Goal: Transaction & Acquisition: Purchase product/service

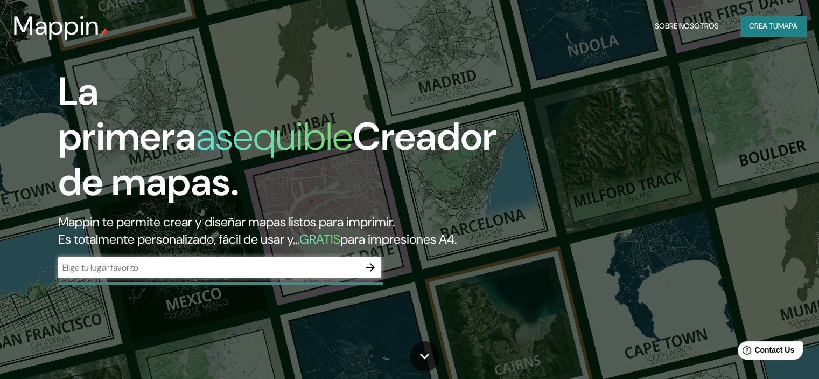
click at [241, 278] on div "​" at bounding box center [219, 267] width 323 height 22
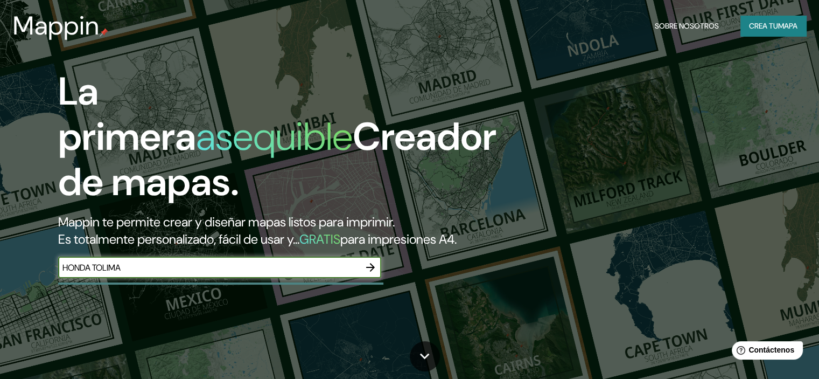
type input "HONDA TOLIMA"
click at [372, 271] on icon "button" at bounding box center [370, 267] width 9 height 9
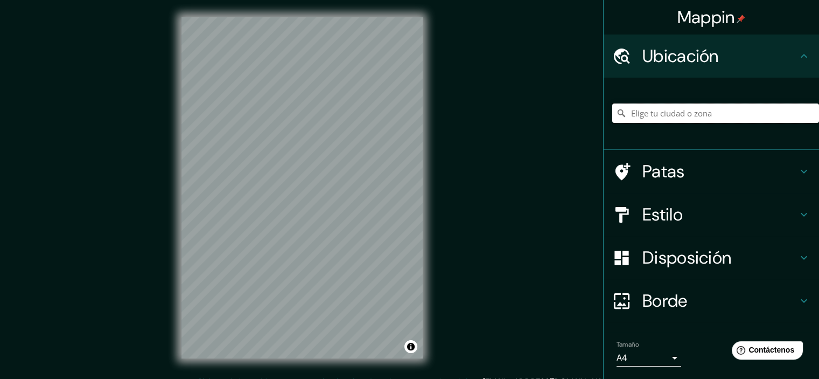
click at [651, 115] on input "Elige tu ciudad o zona" at bounding box center [715, 112] width 207 height 19
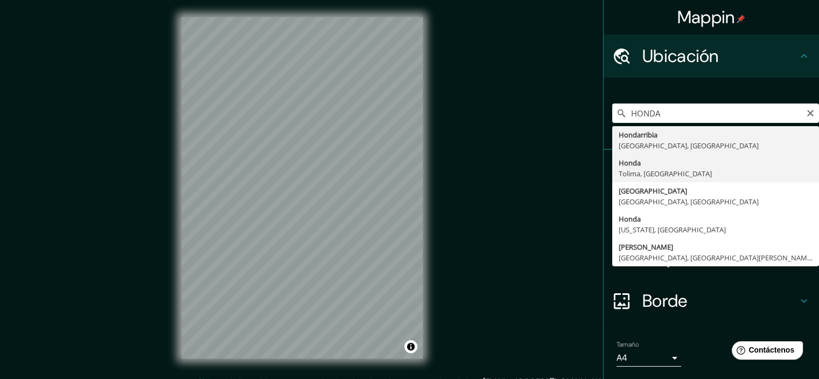
type input "Honda, Tolima, Colombia"
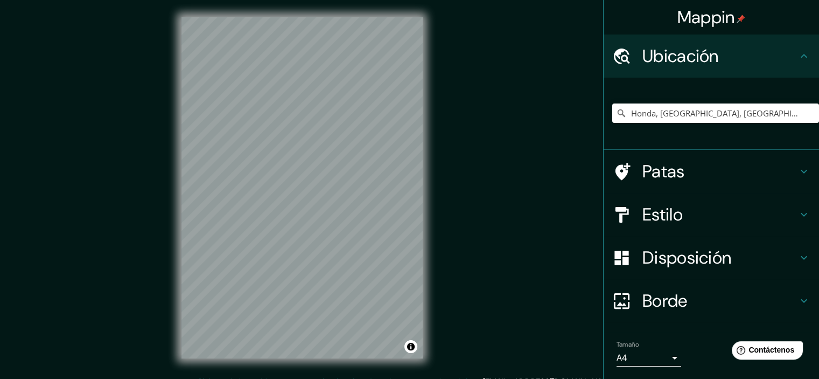
click at [660, 211] on font "Estilo" at bounding box center [662, 214] width 40 height 23
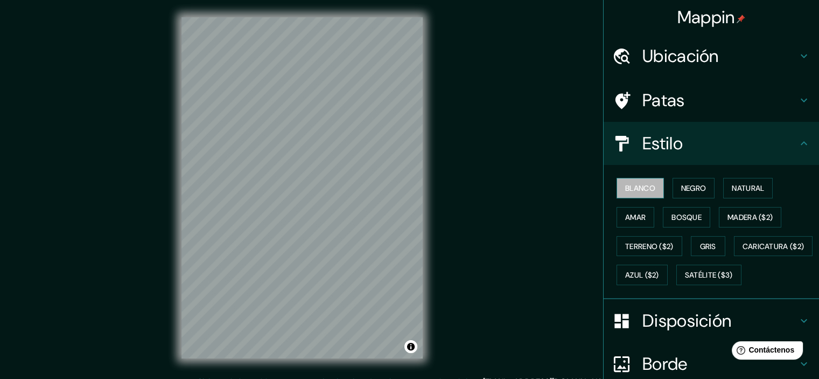
click at [637, 187] on font "Blanco" at bounding box center [640, 188] width 30 height 10
click at [687, 189] on font "Negro" at bounding box center [693, 188] width 25 height 10
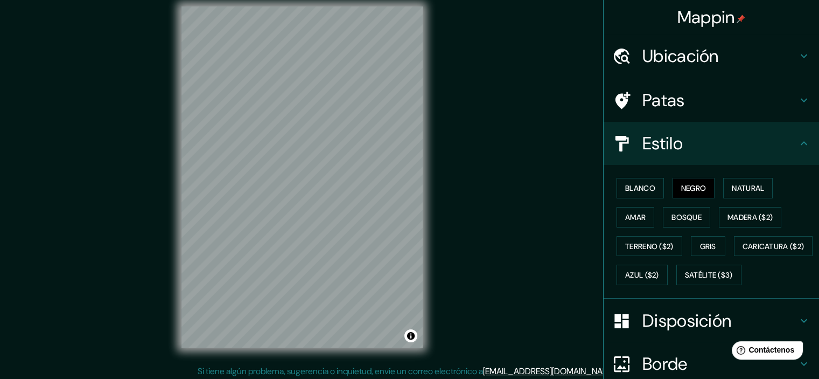
scroll to position [13, 0]
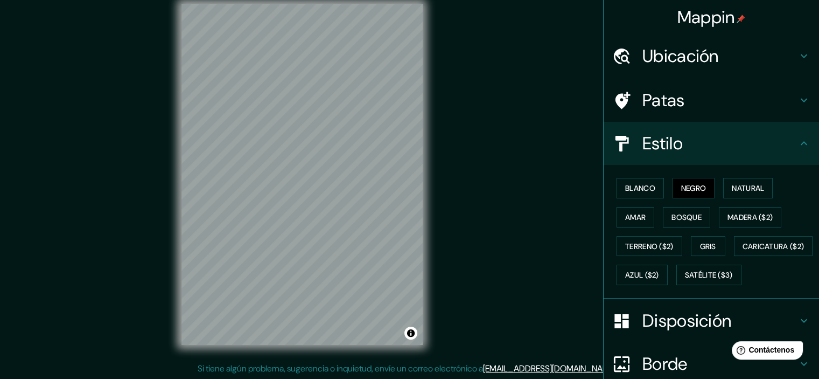
click at [761, 144] on h4 "Estilo" at bounding box center [719, 143] width 155 height 22
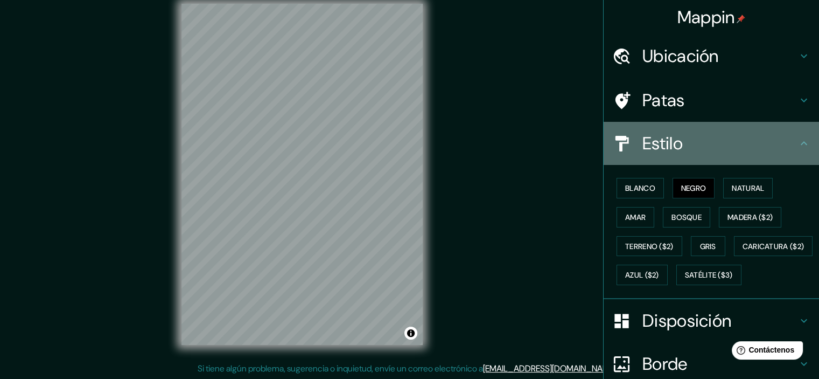
click at [758, 145] on h4 "Estilo" at bounding box center [719, 143] width 155 height 22
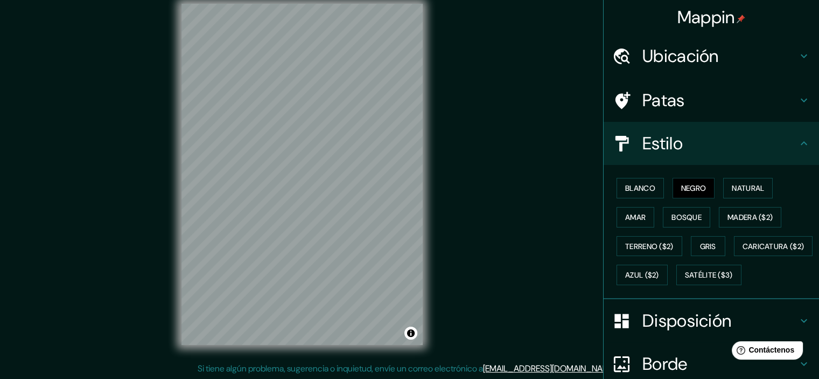
click at [798, 143] on icon at bounding box center [804, 143] width 13 height 13
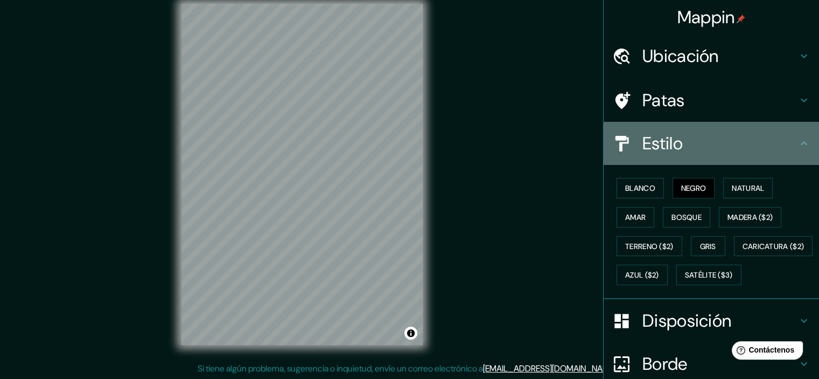
click at [798, 143] on icon at bounding box center [804, 143] width 13 height 13
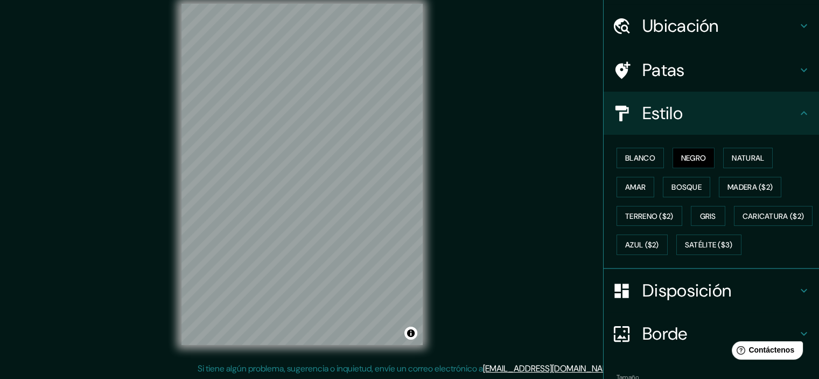
scroll to position [108, 0]
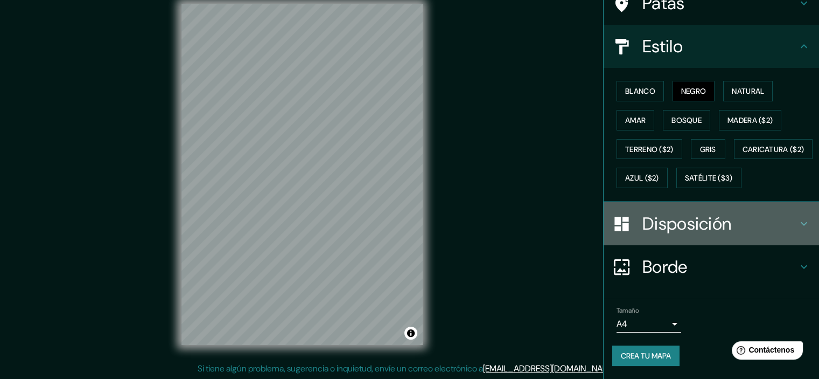
click at [798, 230] on icon at bounding box center [804, 223] width 13 height 13
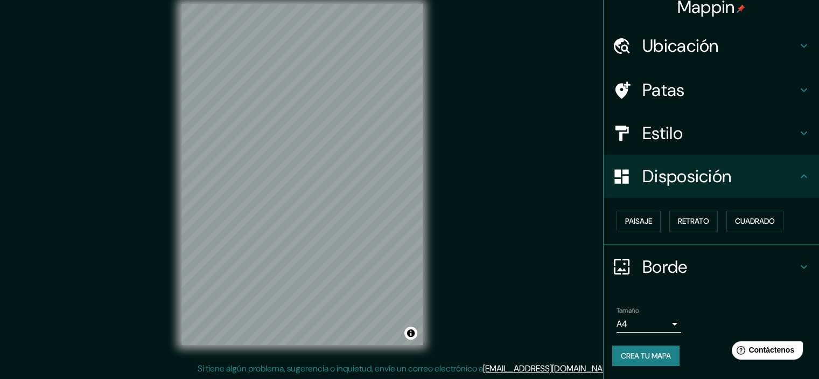
scroll to position [9, 0]
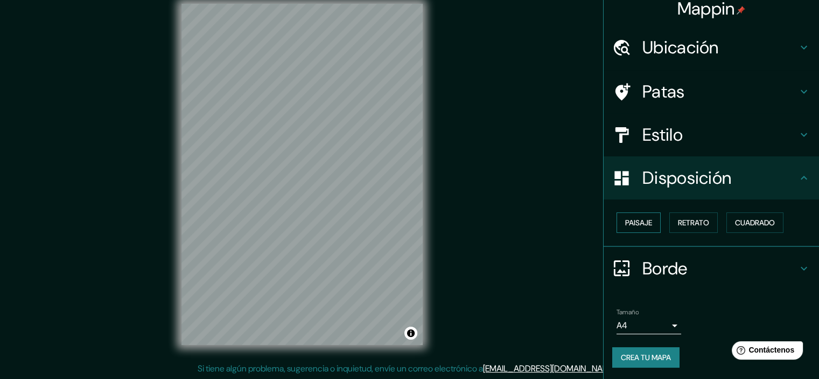
click at [640, 220] on font "Paisaje" at bounding box center [638, 223] width 27 height 10
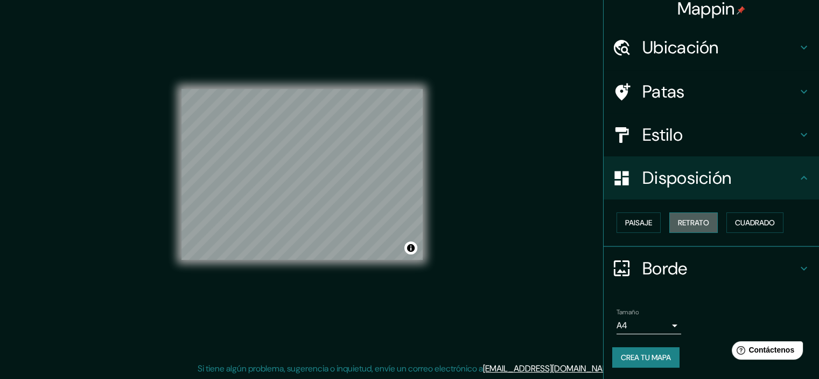
click at [678, 221] on font "Retrato" at bounding box center [693, 223] width 31 height 10
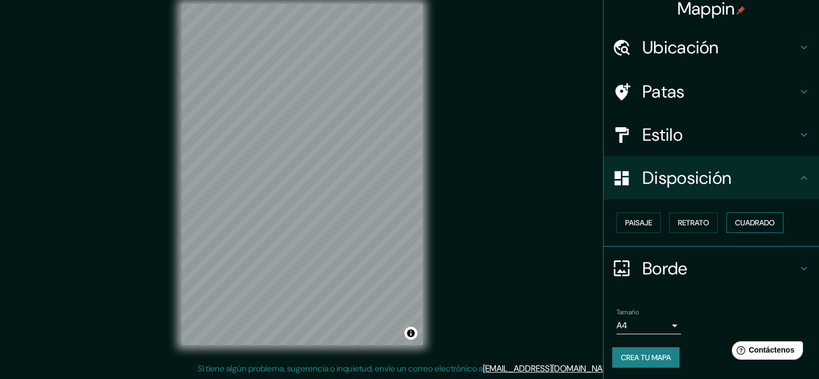
click at [741, 219] on font "Cuadrado" at bounding box center [755, 223] width 40 height 10
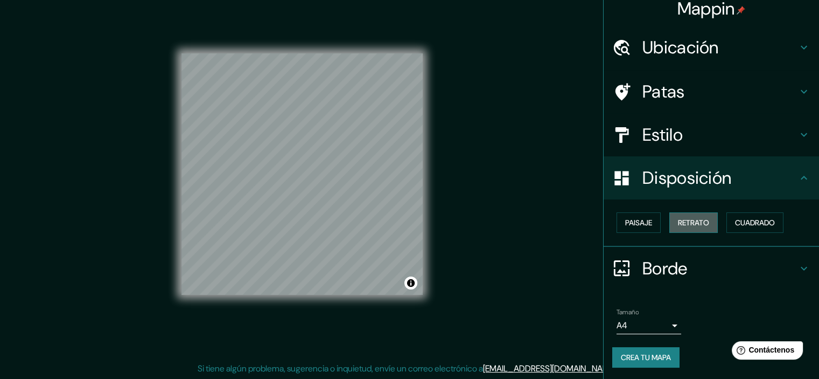
click at [678, 218] on font "Retrato" at bounding box center [693, 223] width 31 height 10
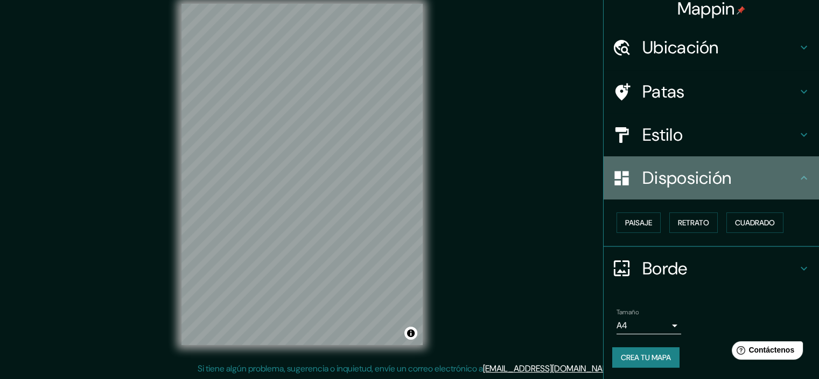
click at [750, 184] on h4 "Disposición" at bounding box center [719, 178] width 155 height 22
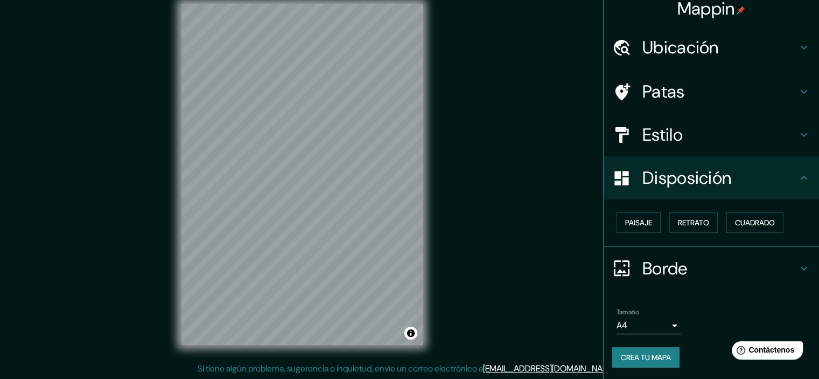
click at [798, 131] on icon at bounding box center [804, 134] width 13 height 13
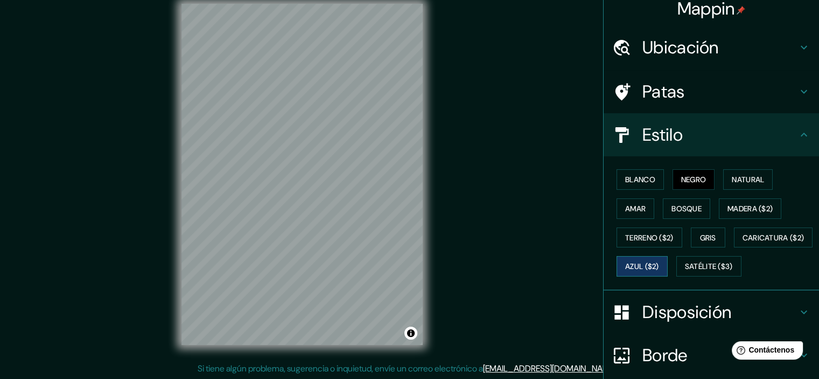
click at [659, 262] on font "Azul ($2)" at bounding box center [642, 267] width 34 height 10
click at [693, 175] on font "Negro" at bounding box center [693, 179] width 25 height 10
click at [799, 134] on icon at bounding box center [804, 134] width 13 height 13
click at [801, 133] on icon at bounding box center [804, 134] width 6 height 4
click at [648, 132] on font "Estilo" at bounding box center [662, 134] width 40 height 23
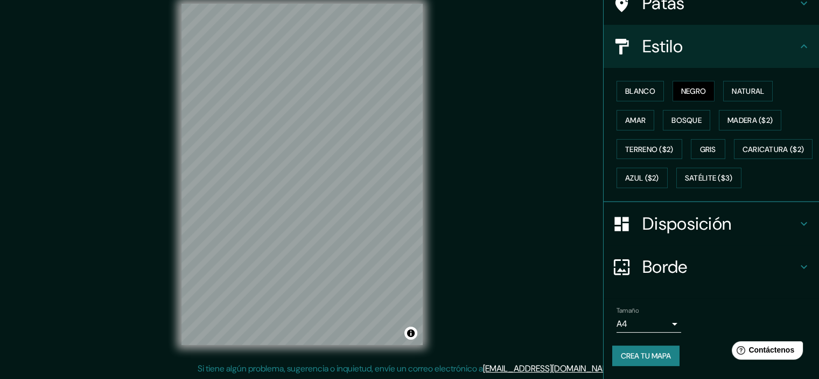
scroll to position [123, 0]
click at [799, 222] on icon at bounding box center [804, 223] width 13 height 13
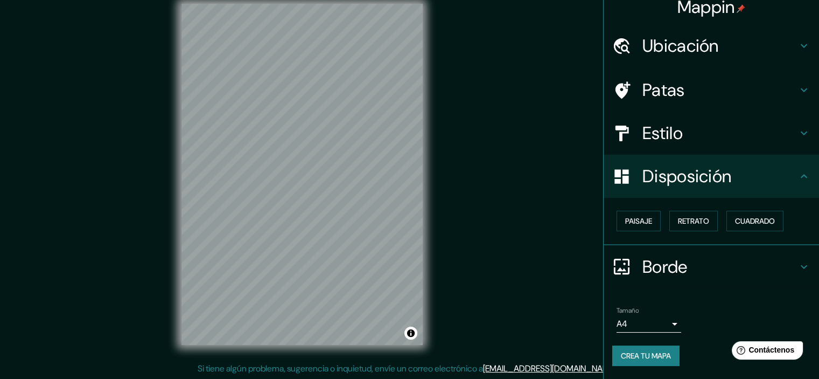
scroll to position [9, 0]
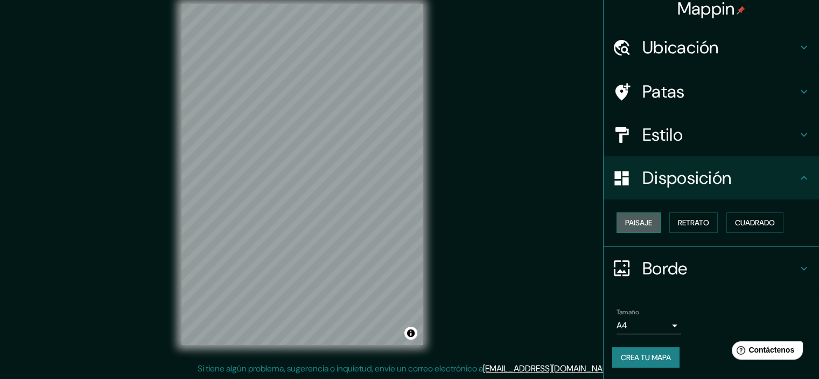
click at [640, 223] on font "Paisaje" at bounding box center [638, 223] width 27 height 10
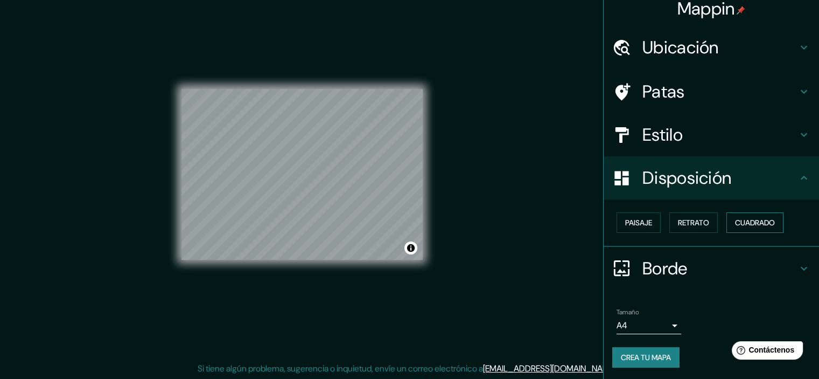
click at [756, 220] on font "Cuadrado" at bounding box center [755, 223] width 40 height 10
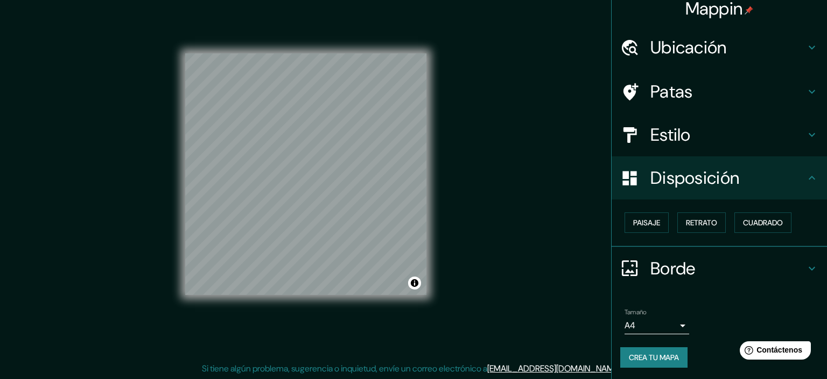
click at [668, 321] on body "Mappin Ubicación Honda, Tolima, Colombia Patas Estilo Disposición Paisaje Retra…" at bounding box center [413, 176] width 827 height 379
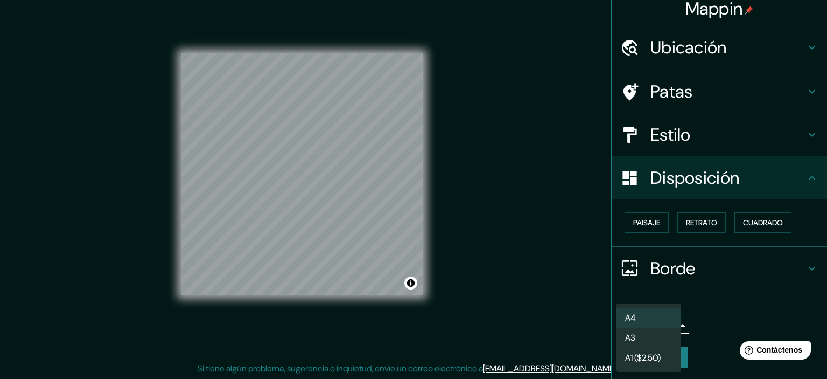
click at [651, 330] on li "A3" at bounding box center [649, 337] width 65 height 20
type input "a4"
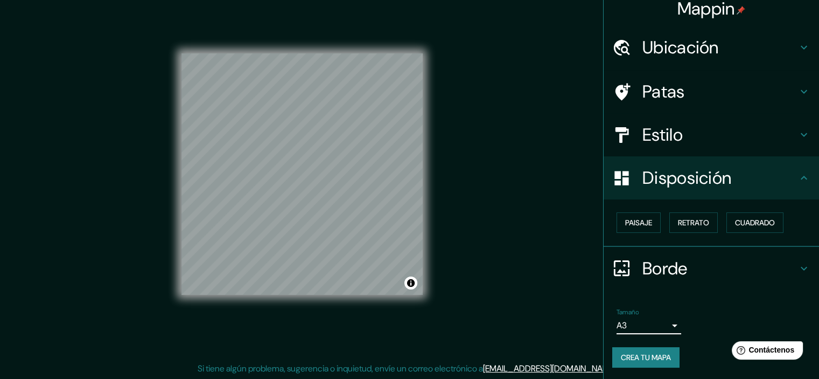
click at [635, 358] on font "Crea tu mapa" at bounding box center [646, 357] width 50 height 10
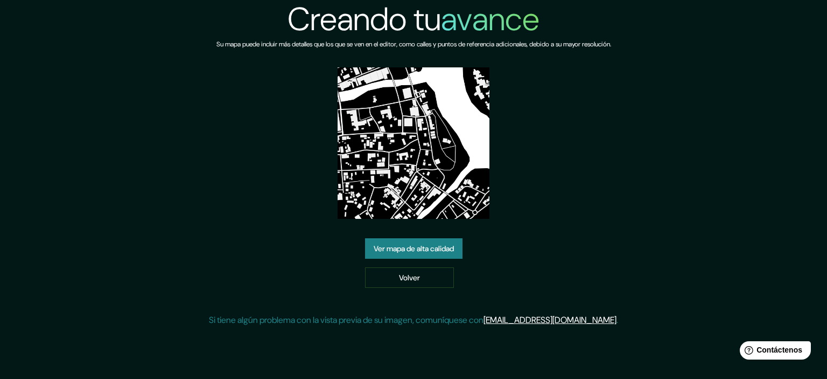
click at [401, 250] on font "Ver mapa de alta calidad" at bounding box center [414, 248] width 80 height 10
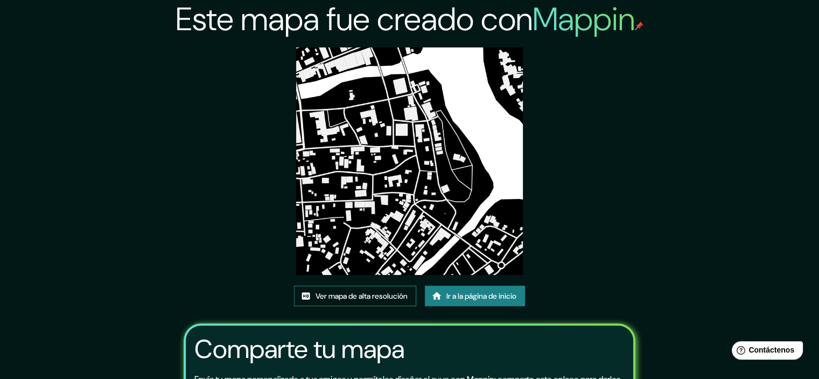
click at [364, 292] on font "Ver mapa de alta resolución" at bounding box center [362, 296] width 92 height 10
click at [109, 228] on div "Este mapa fue creado con Mappin Ver mapa de alta resolución Ir a la página de i…" at bounding box center [409, 249] width 819 height 498
click at [477, 291] on font "Ir a la página de inicio" at bounding box center [481, 296] width 70 height 10
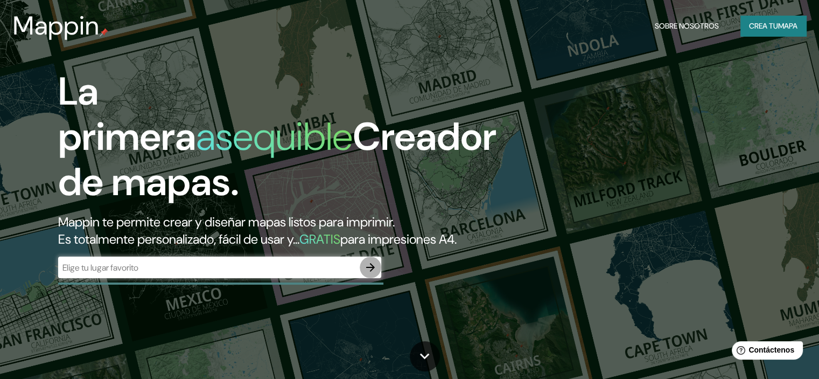
click at [373, 271] on icon "button" at bounding box center [370, 267] width 9 height 9
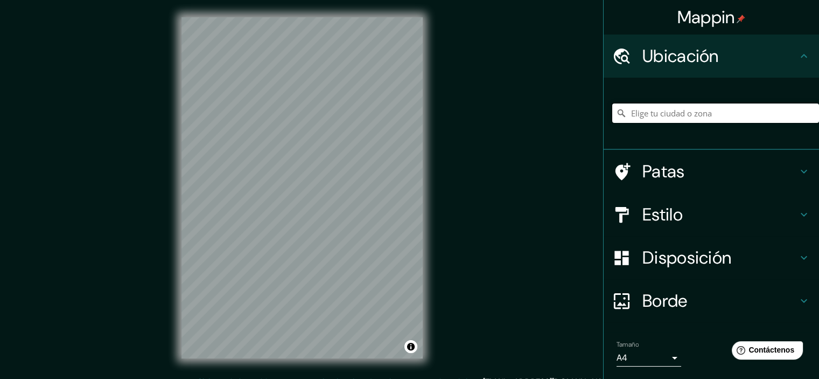
click at [662, 113] on input "Elige tu ciudad o zona" at bounding box center [715, 112] width 207 height 19
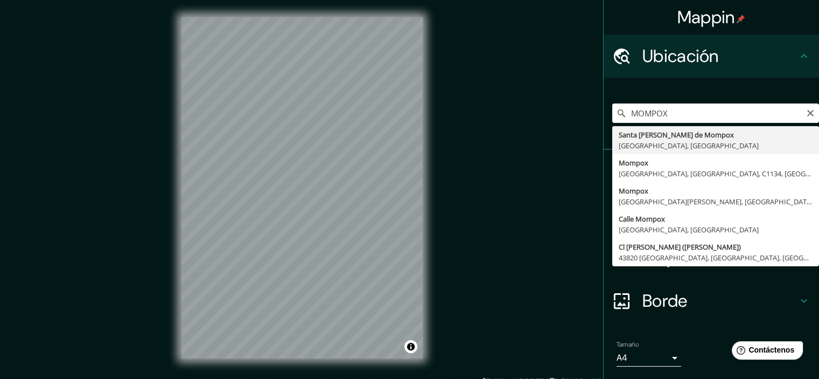
type input "Santa [PERSON_NAME] de Mompox, [GEOGRAPHIC_DATA], [GEOGRAPHIC_DATA]"
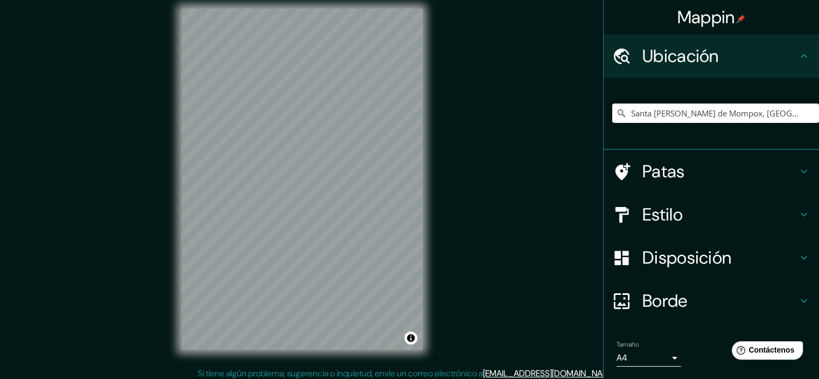
scroll to position [13, 0]
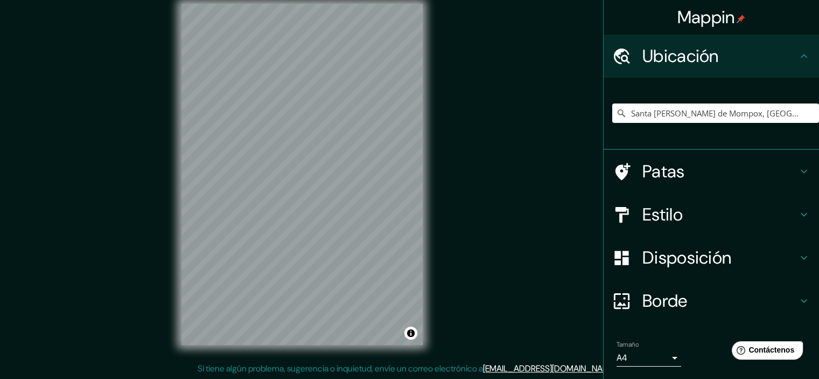
click at [798, 302] on icon at bounding box center [804, 300] width 13 height 13
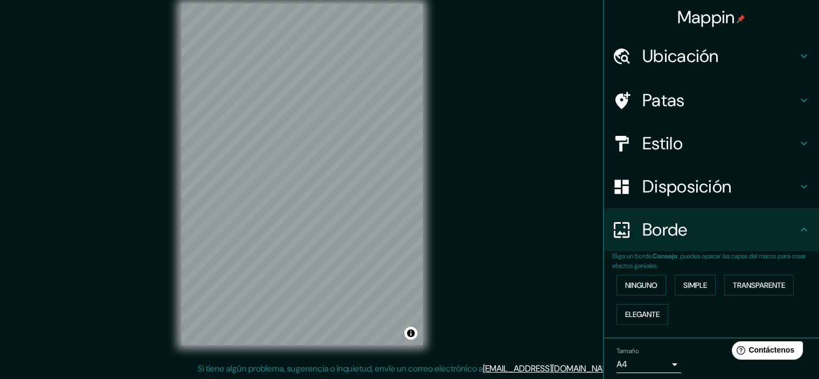
click at [803, 188] on div "Disposición" at bounding box center [711, 186] width 215 height 43
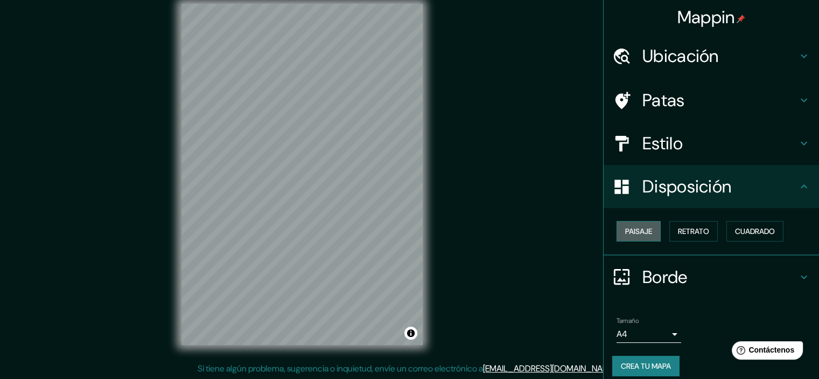
click at [640, 232] on font "Paisaje" at bounding box center [638, 231] width 27 height 10
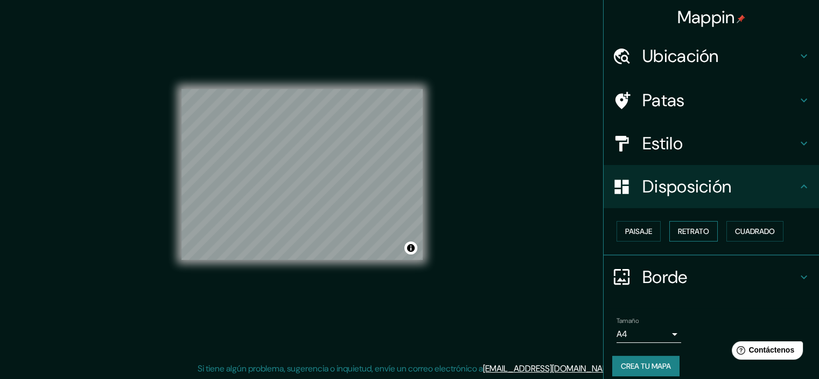
click at [681, 233] on font "Retrato" at bounding box center [693, 231] width 31 height 10
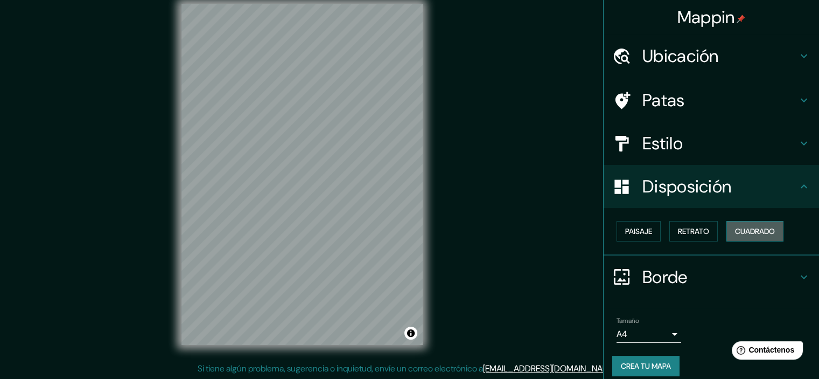
click at [736, 228] on font "Cuadrado" at bounding box center [755, 231] width 40 height 10
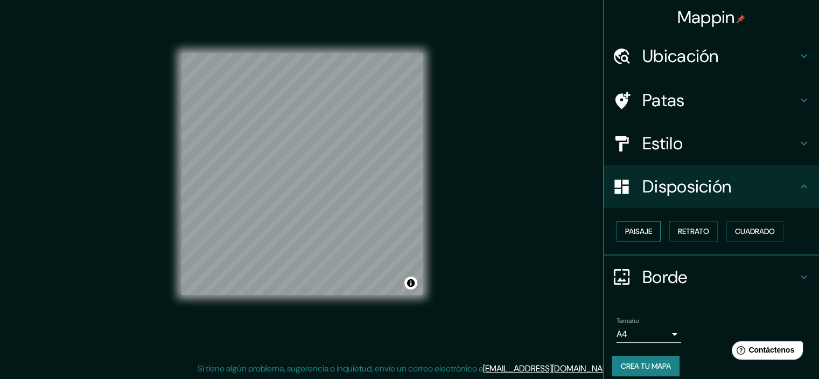
click at [633, 230] on font "Paisaje" at bounding box center [638, 231] width 27 height 10
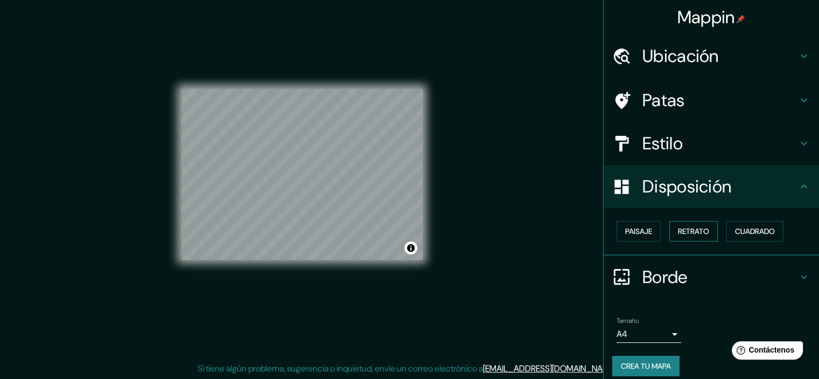
click at [678, 229] on font "Retrato" at bounding box center [693, 231] width 31 height 10
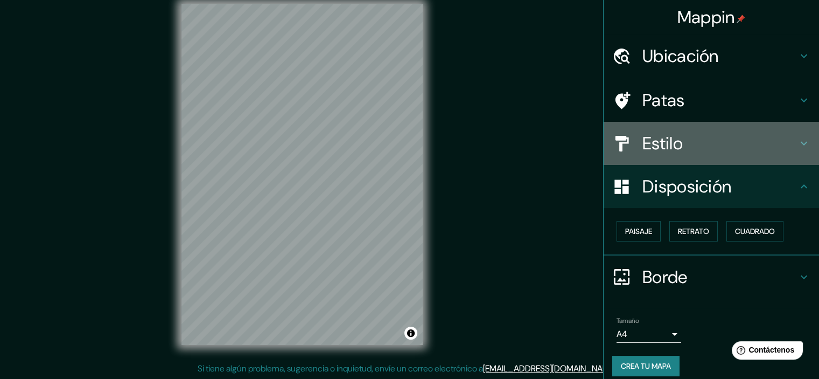
click at [718, 142] on h4 "Estilo" at bounding box center [719, 143] width 155 height 22
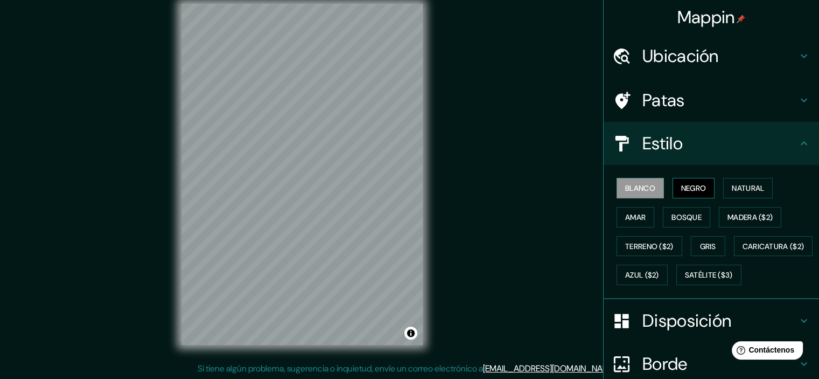
click at [687, 184] on font "Negro" at bounding box center [693, 188] width 25 height 10
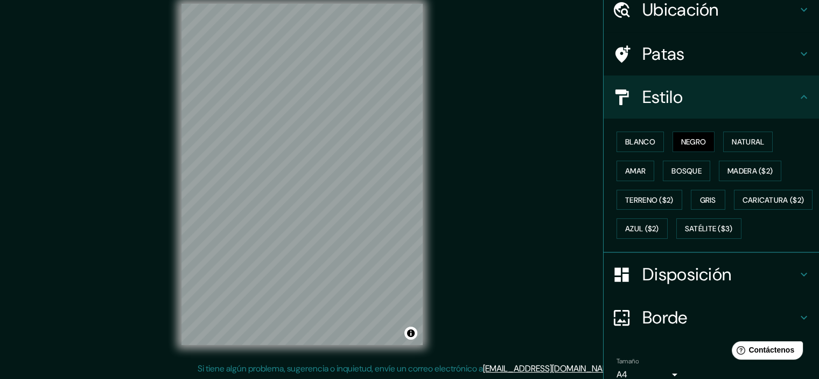
scroll to position [123, 0]
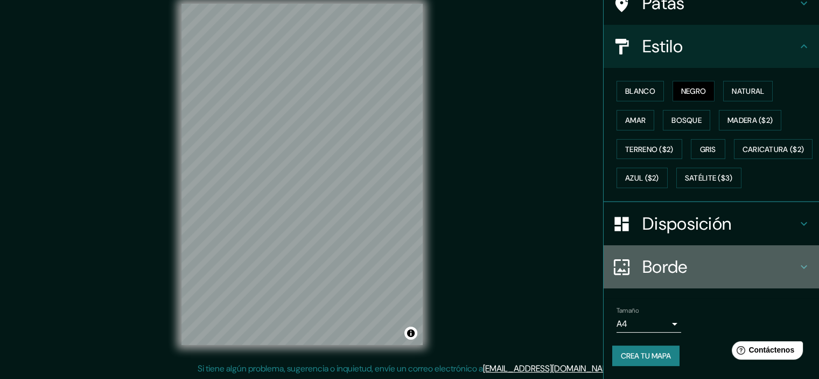
click at [646, 264] on font "Borde" at bounding box center [664, 266] width 45 height 23
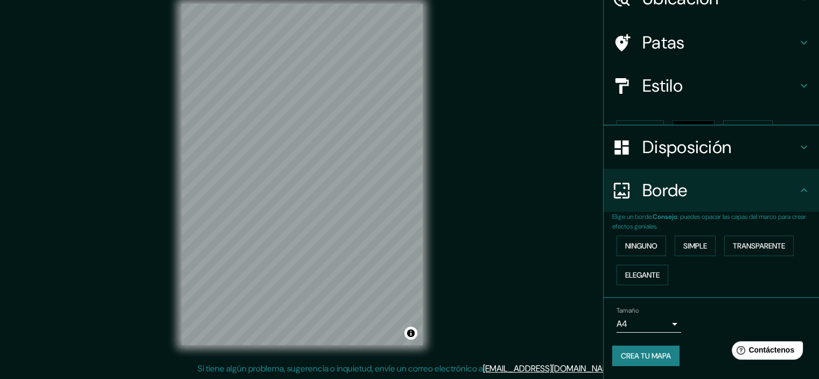
scroll to position [39, 0]
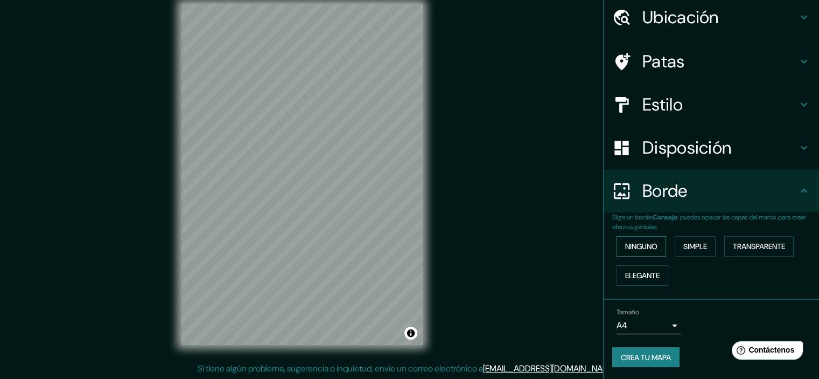
click at [639, 249] on font "Ninguno" at bounding box center [641, 246] width 32 height 10
click at [801, 193] on icon at bounding box center [804, 190] width 13 height 13
drag, startPoint x: 799, startPoint y: 192, endPoint x: 789, endPoint y: 191, distance: 9.8
click at [798, 191] on icon at bounding box center [804, 190] width 13 height 13
click at [798, 186] on icon at bounding box center [804, 190] width 13 height 13
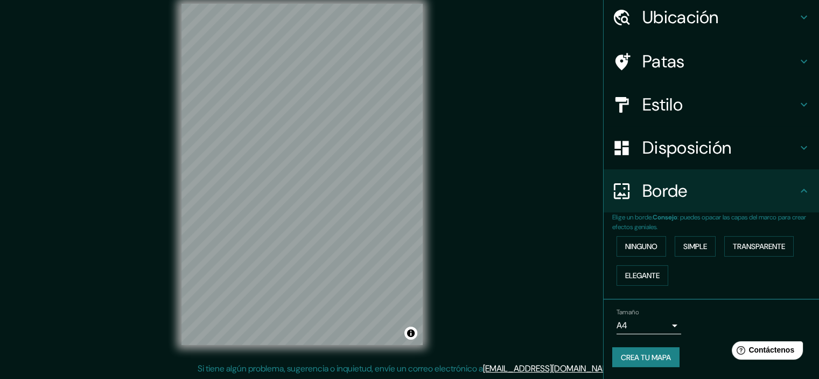
click at [698, 176] on div "Borde" at bounding box center [711, 190] width 215 height 43
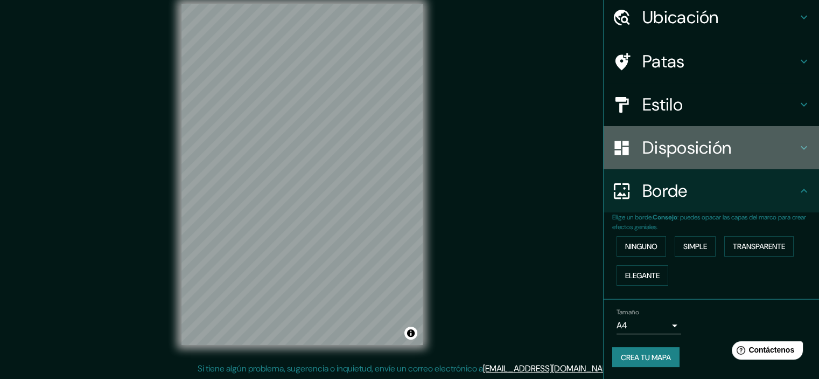
click at [677, 148] on font "Disposición" at bounding box center [686, 147] width 89 height 23
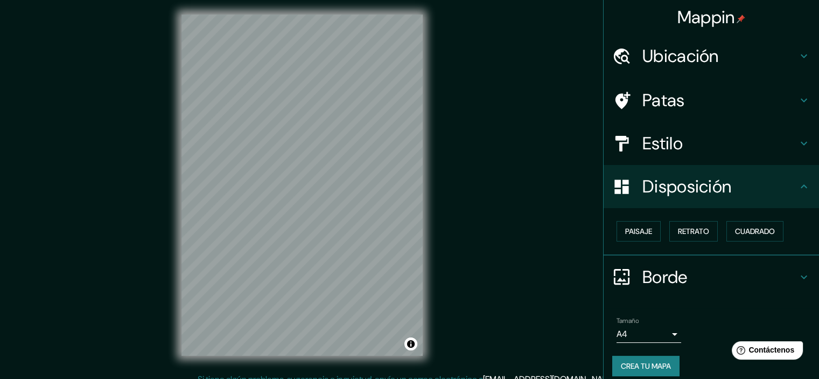
scroll to position [0, 0]
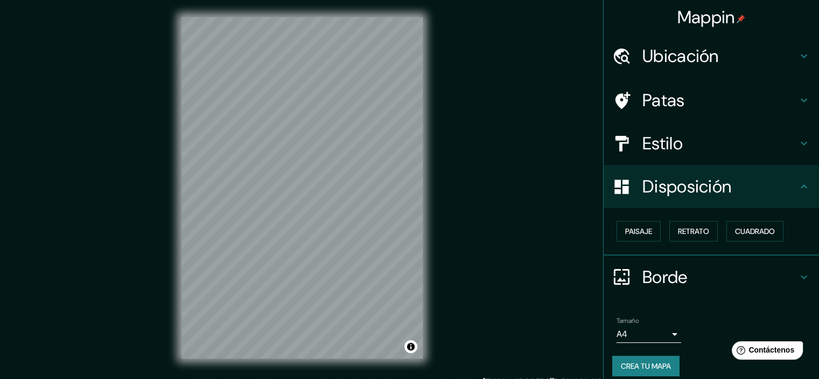
click at [801, 143] on icon at bounding box center [804, 144] width 6 height 4
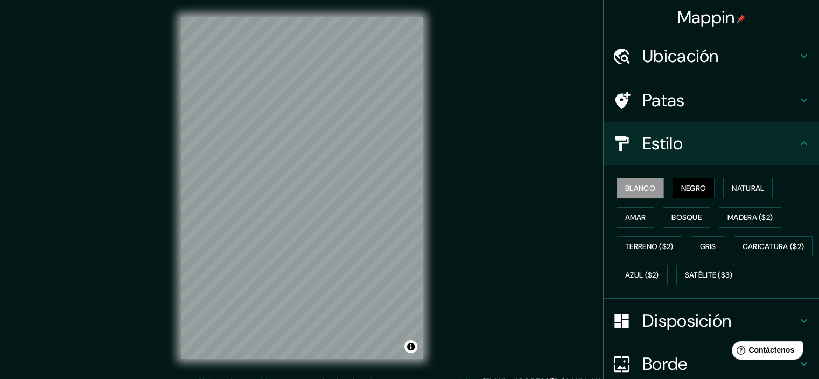
click at [642, 184] on font "Blanco" at bounding box center [640, 188] width 30 height 10
click at [681, 183] on font "Negro" at bounding box center [693, 188] width 25 height 10
click at [328, 178] on div at bounding box center [329, 178] width 9 height 9
click at [328, 180] on div at bounding box center [329, 178] width 9 height 9
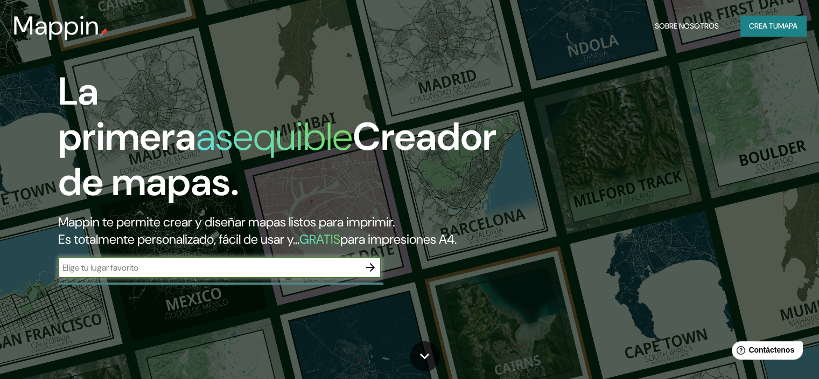
click at [375, 274] on icon "button" at bounding box center [370, 267] width 13 height 13
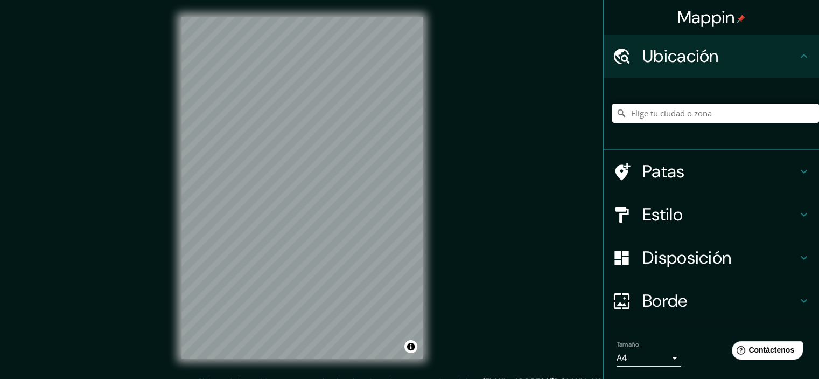
click at [661, 112] on input "Elige tu ciudad o zona" at bounding box center [715, 112] width 207 height 19
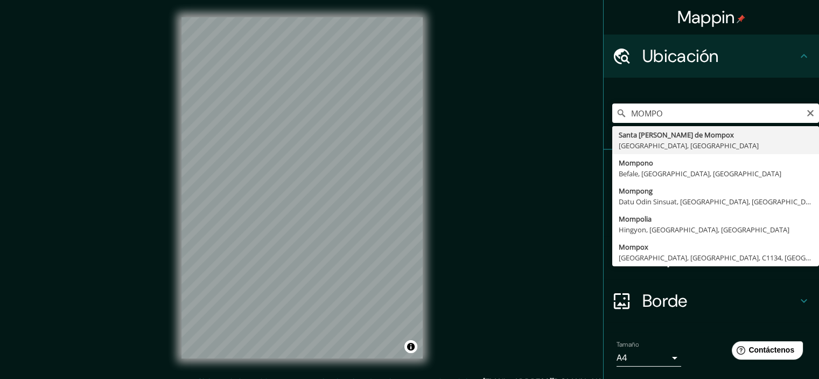
type input "Santa [PERSON_NAME] de Mompox, [GEOGRAPHIC_DATA], [GEOGRAPHIC_DATA]"
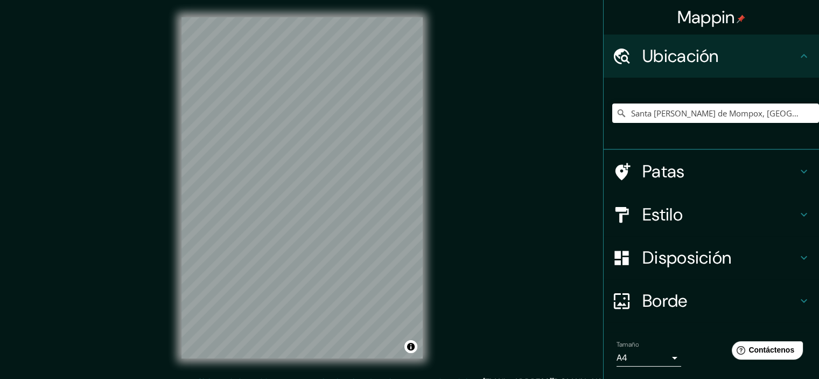
click at [658, 213] on font "Estilo" at bounding box center [662, 214] width 40 height 23
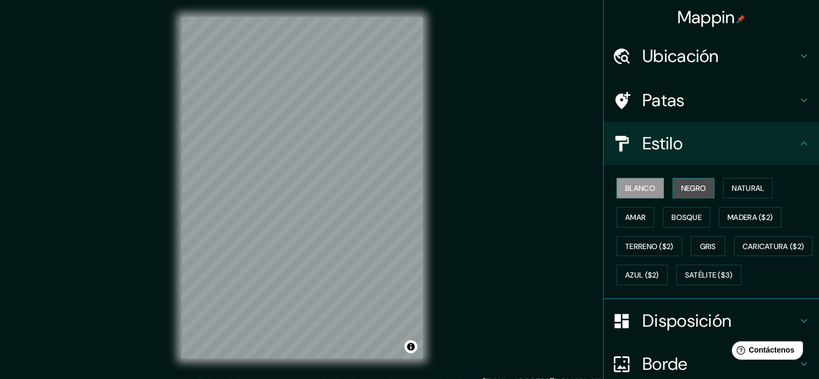
click at [683, 191] on font "Negro" at bounding box center [693, 188] width 25 height 10
